Goal: Task Accomplishment & Management: Manage account settings

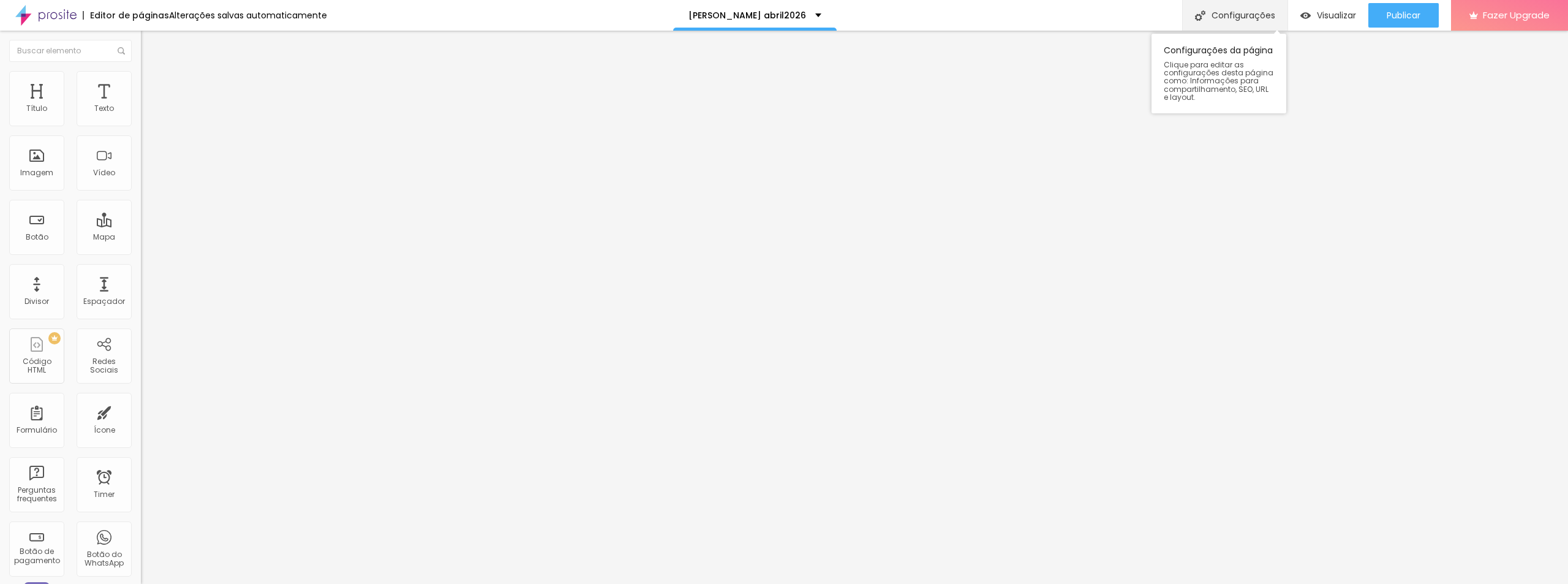
click at [1248, 19] on div "Configurações" at bounding box center [1235, 15] width 105 height 31
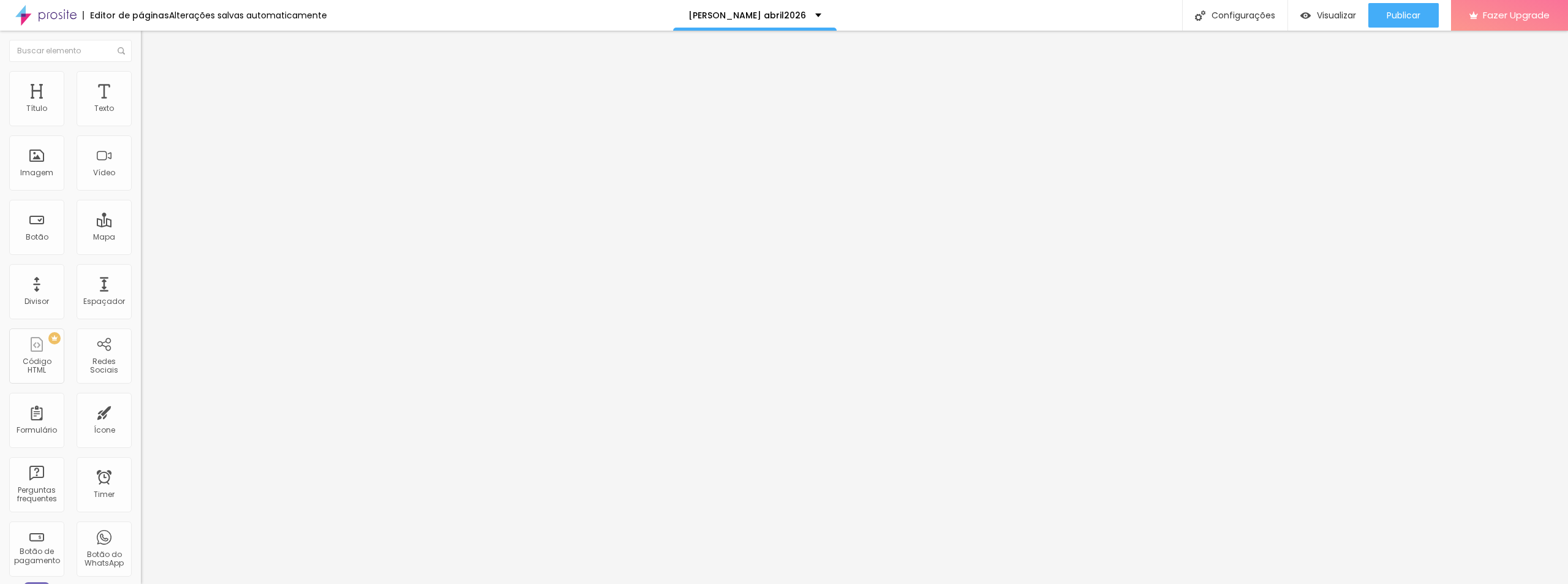
type input "/acasamentoa26"
click at [1415, 10] on span "Publicar" at bounding box center [1404, 15] width 33 height 10
